Goal: Information Seeking & Learning: Learn about a topic

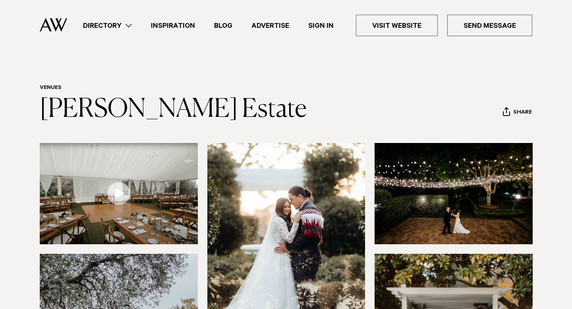
click at [120, 191] on link at bounding box center [119, 193] width 158 height 101
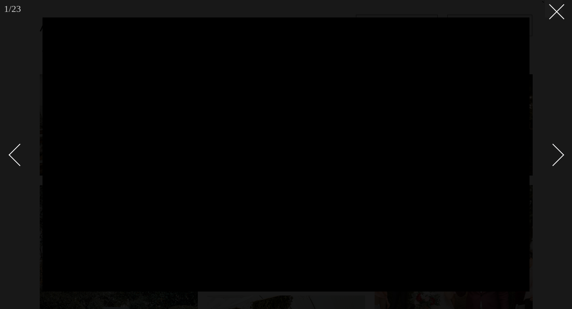
scroll to position [72, 0]
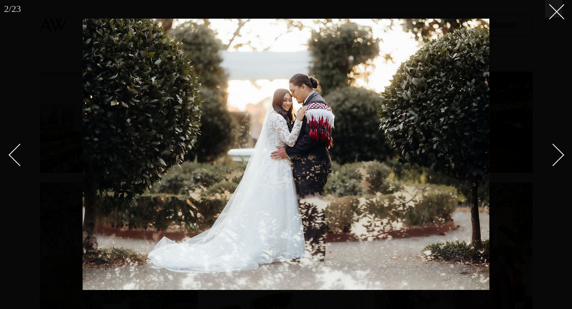
click at [414, 124] on img at bounding box center [286, 155] width 407 height 272
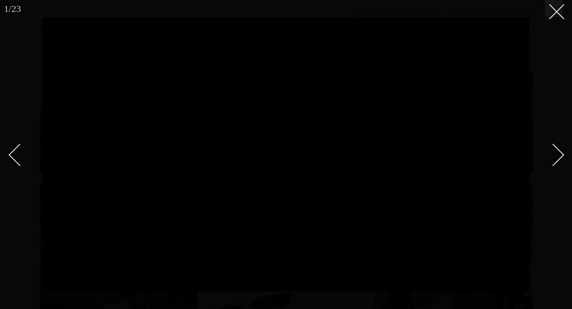
click at [564, 157] on div at bounding box center [286, 154] width 572 height 309
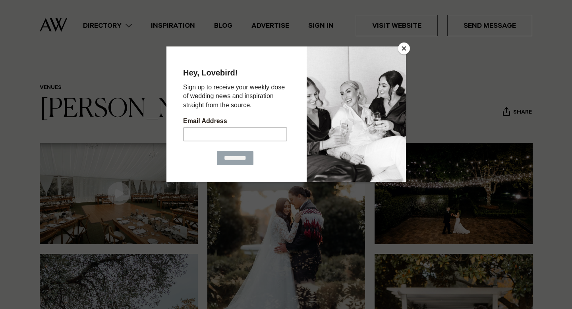
click at [405, 48] on button "Close" at bounding box center [404, 49] width 12 height 12
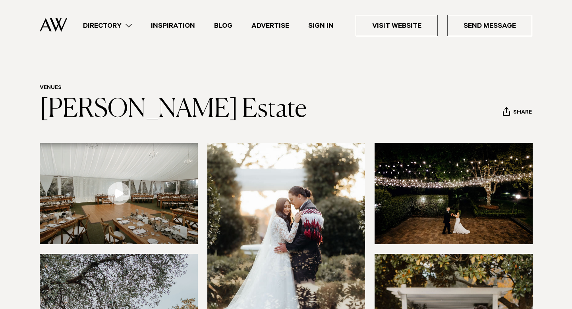
click at [301, 208] on img at bounding box center [287, 249] width 158 height 212
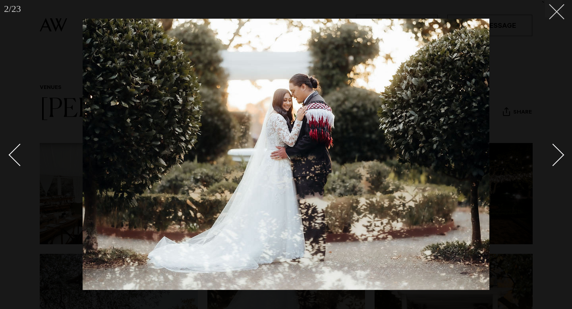
click at [550, 16] on button at bounding box center [553, 8] width 17 height 17
